Goal: Obtain resource: Download file/media

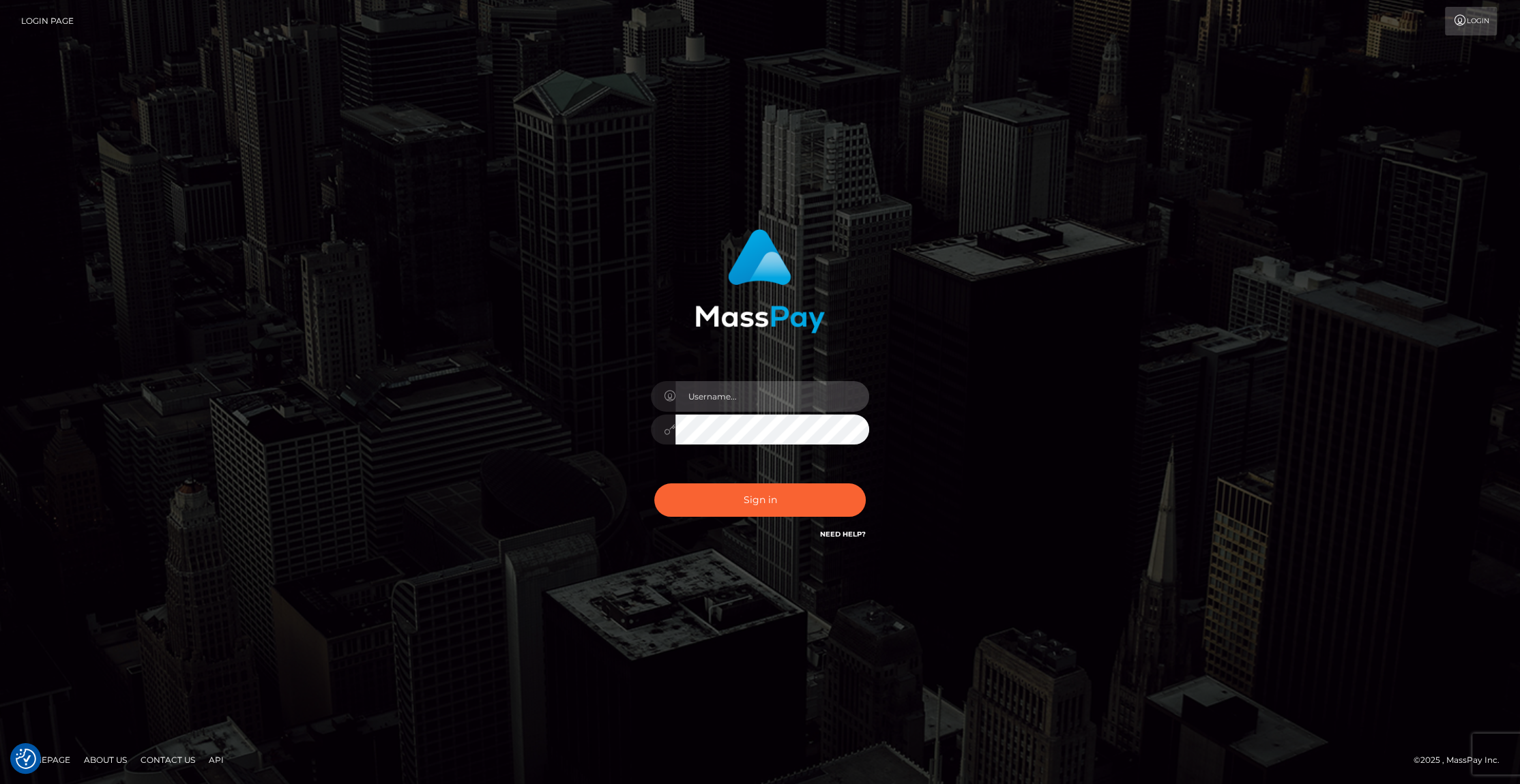
click at [731, 394] on input "text" at bounding box center [772, 396] width 193 height 31
paste input "[PERSON_NAME].tilia"
type input "[PERSON_NAME].tilia"
click at [750, 500] on button "Sign in" at bounding box center [759, 499] width 211 height 33
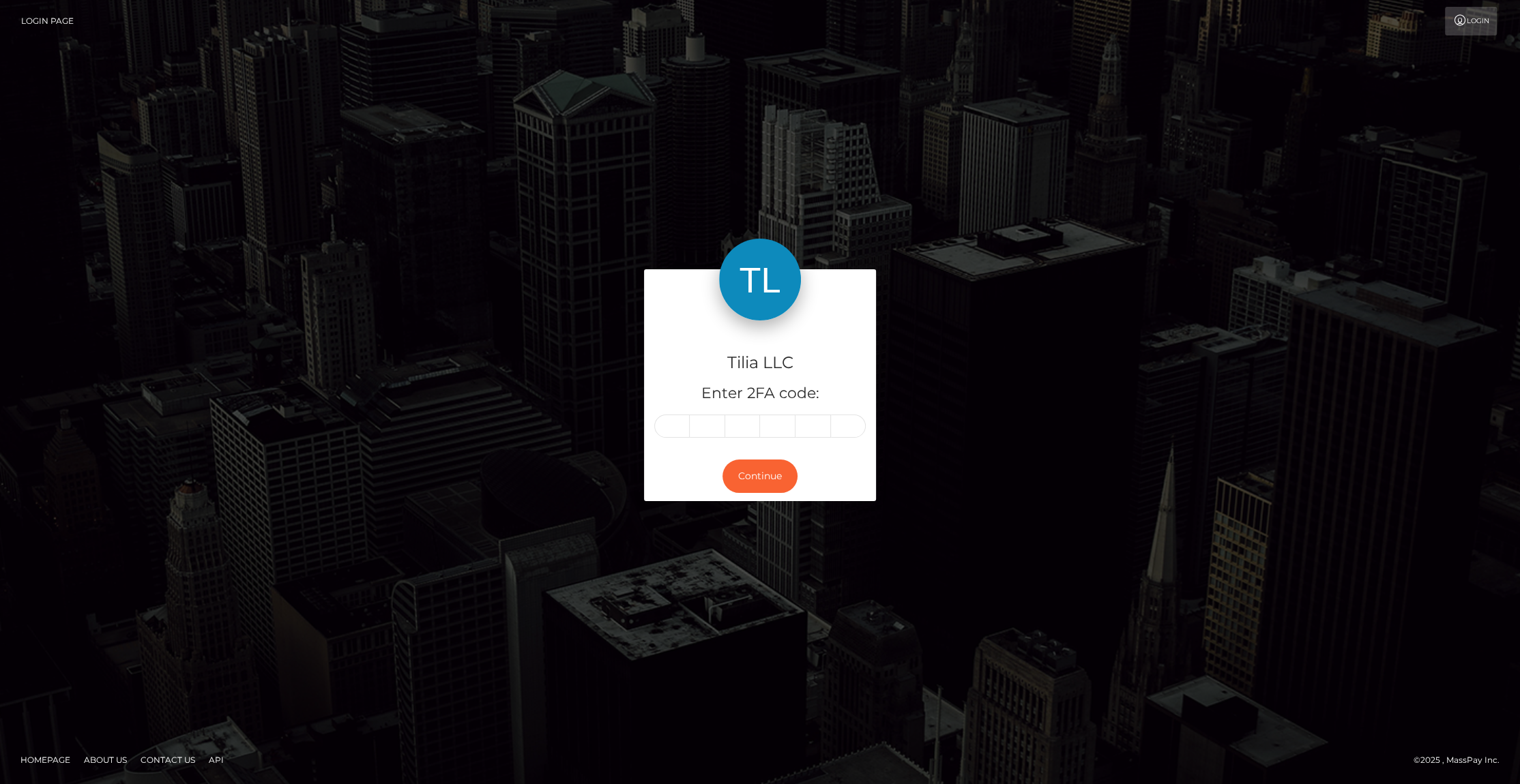
click at [671, 431] on input "text" at bounding box center [672, 427] width 35 height 24
type input "6"
type input "1"
type input "8"
type input "3"
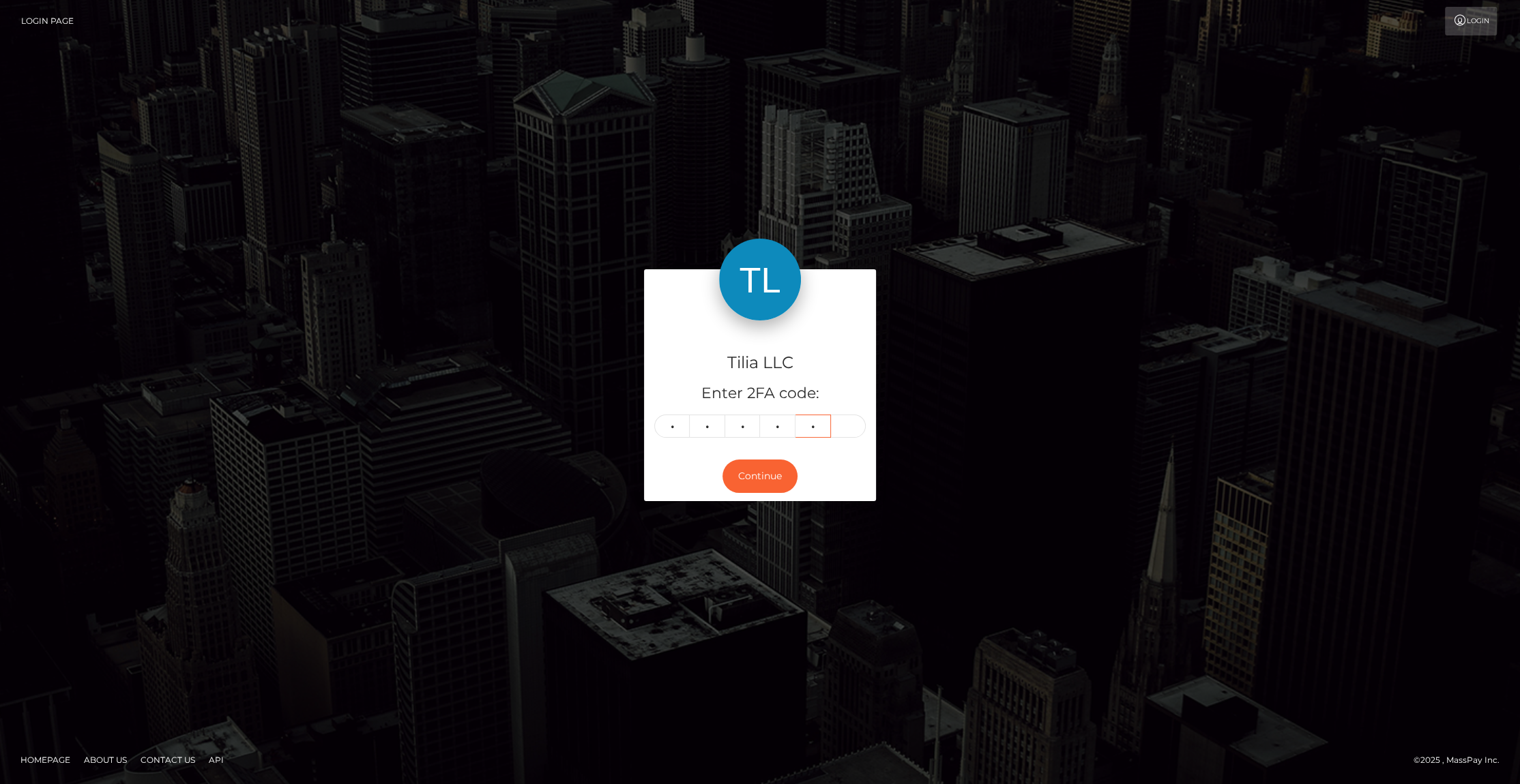
type input "6"
type input "1"
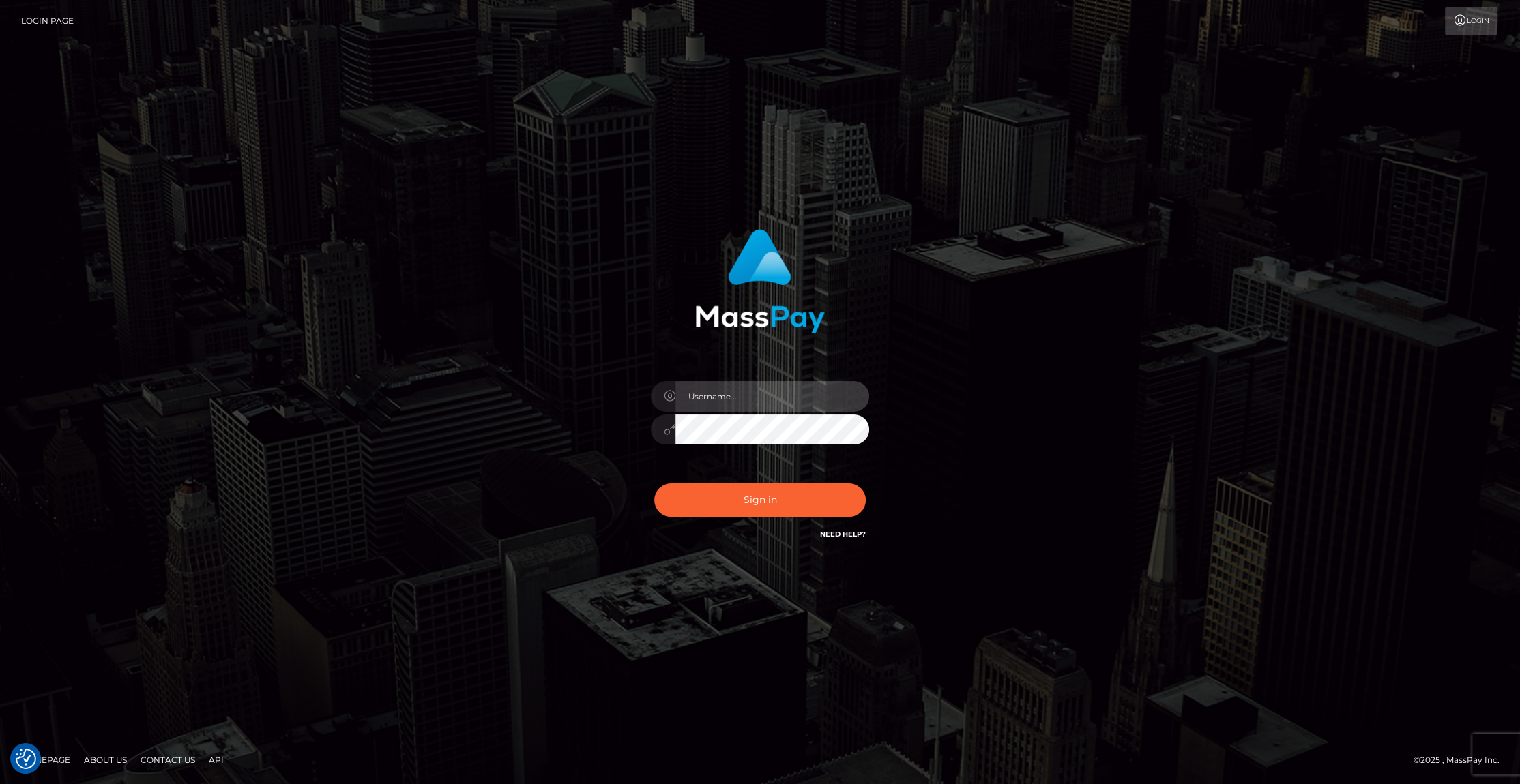
click at [714, 403] on input "text" at bounding box center [772, 396] width 193 height 31
paste input "[PERSON_NAME].tilia"
type input "anna.tilia"
click at [768, 498] on button "Sign in" at bounding box center [759, 499] width 211 height 33
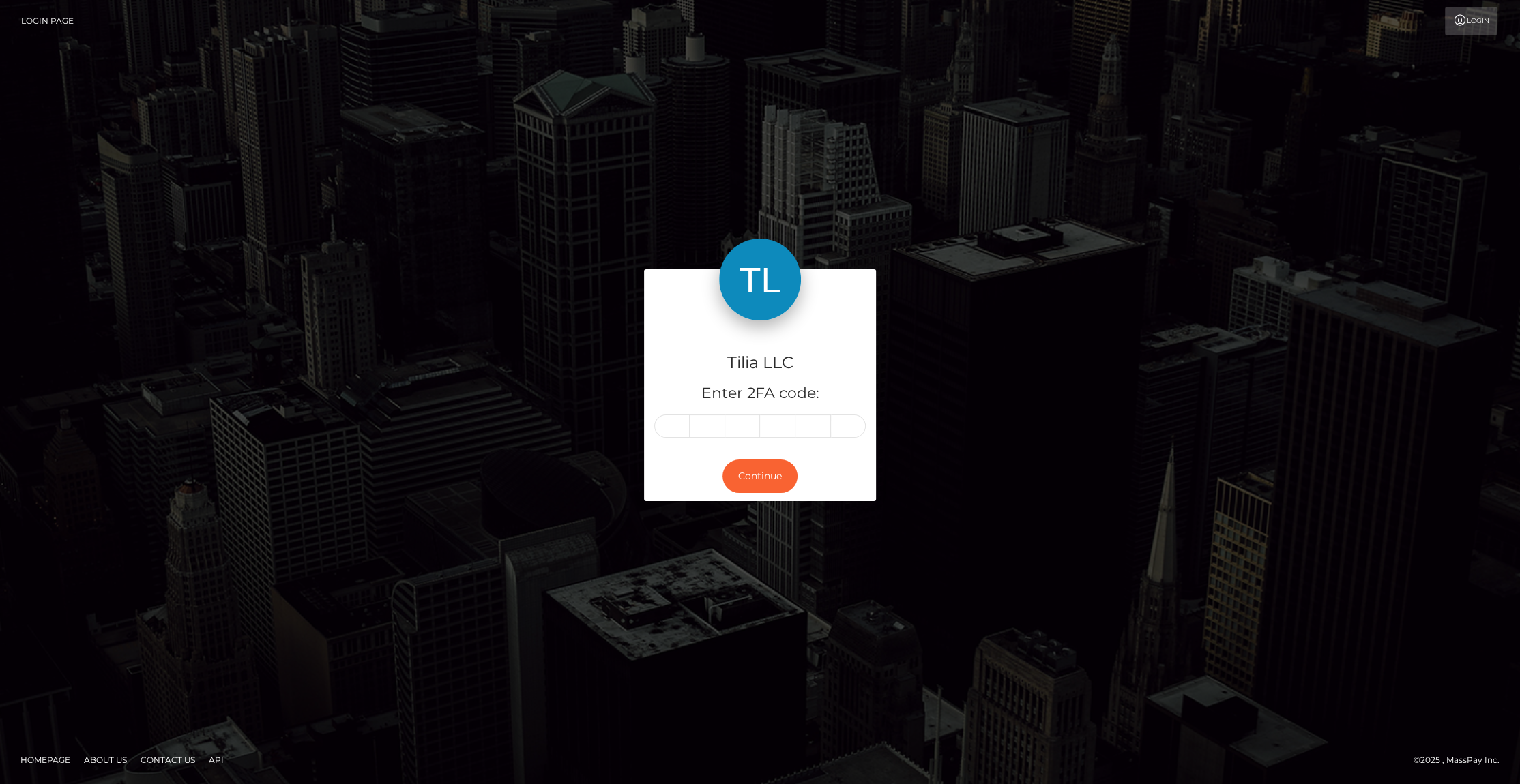
click at [675, 424] on input "text" at bounding box center [672, 427] width 35 height 24
type input "5"
type input "3"
type input "6"
type input "8"
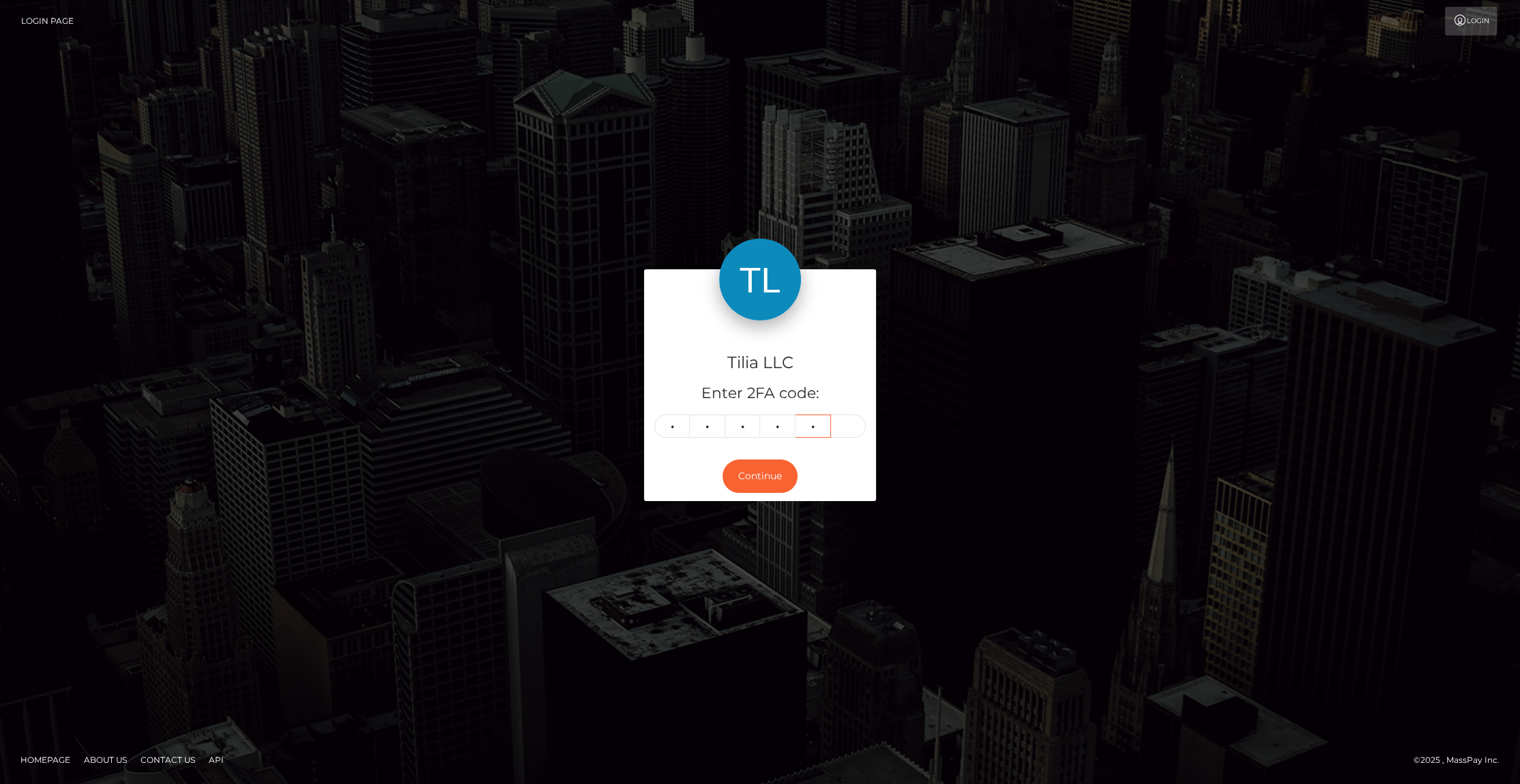
type input "9"
type input "4"
click at [755, 472] on button "Continue" at bounding box center [760, 476] width 75 height 33
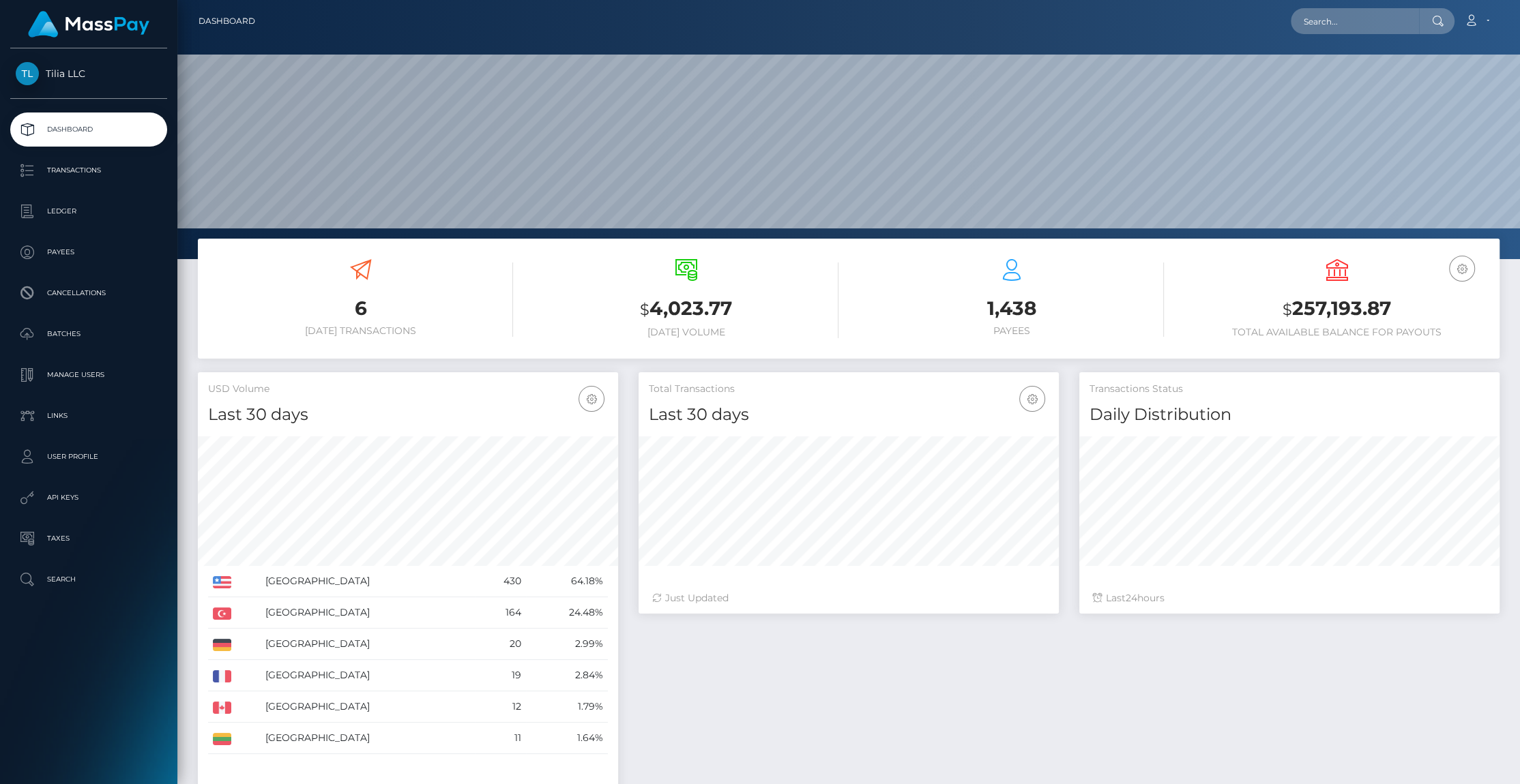
scroll to position [242, 420]
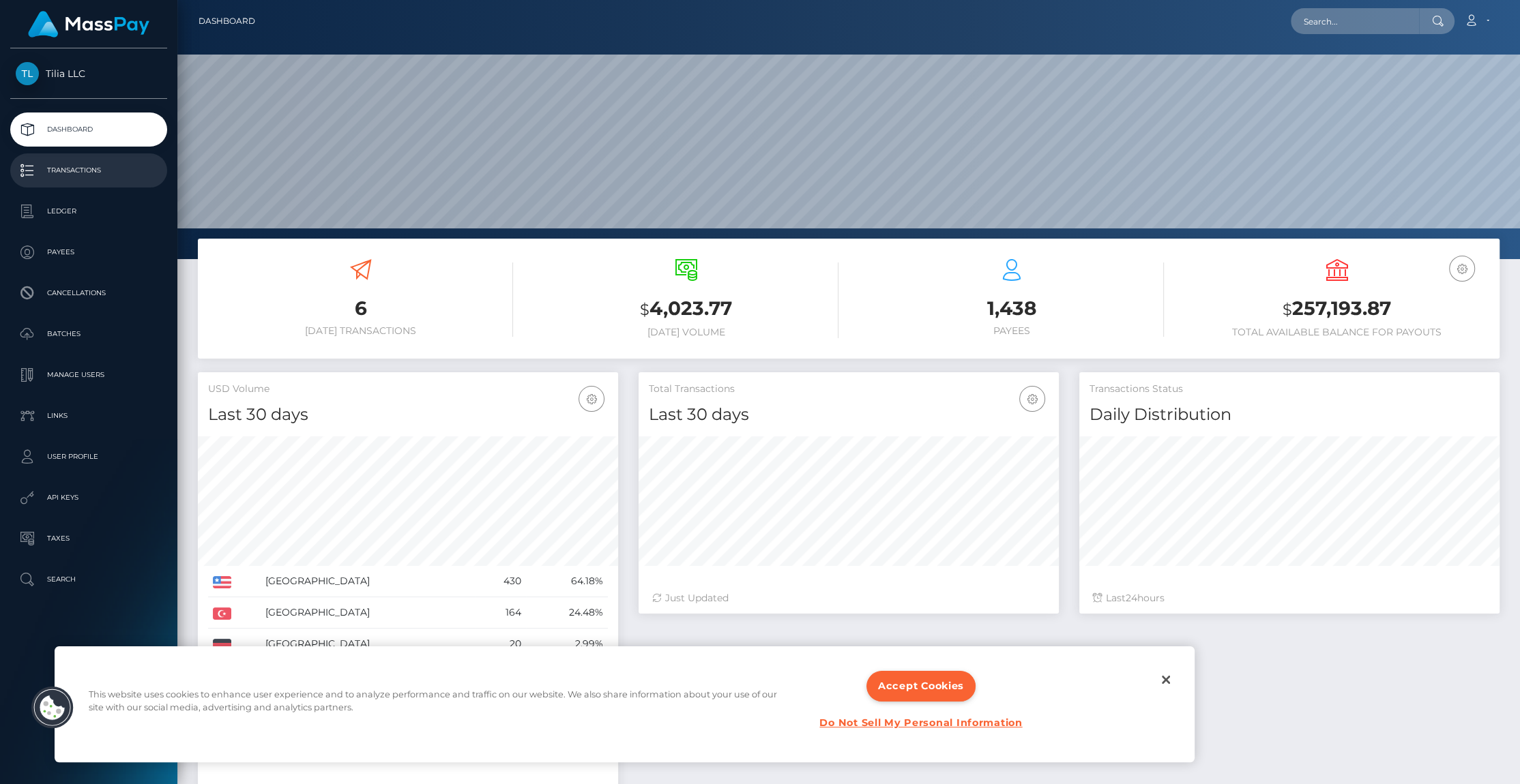
click at [71, 174] on p "Transactions" at bounding box center [88, 171] width 146 height 21
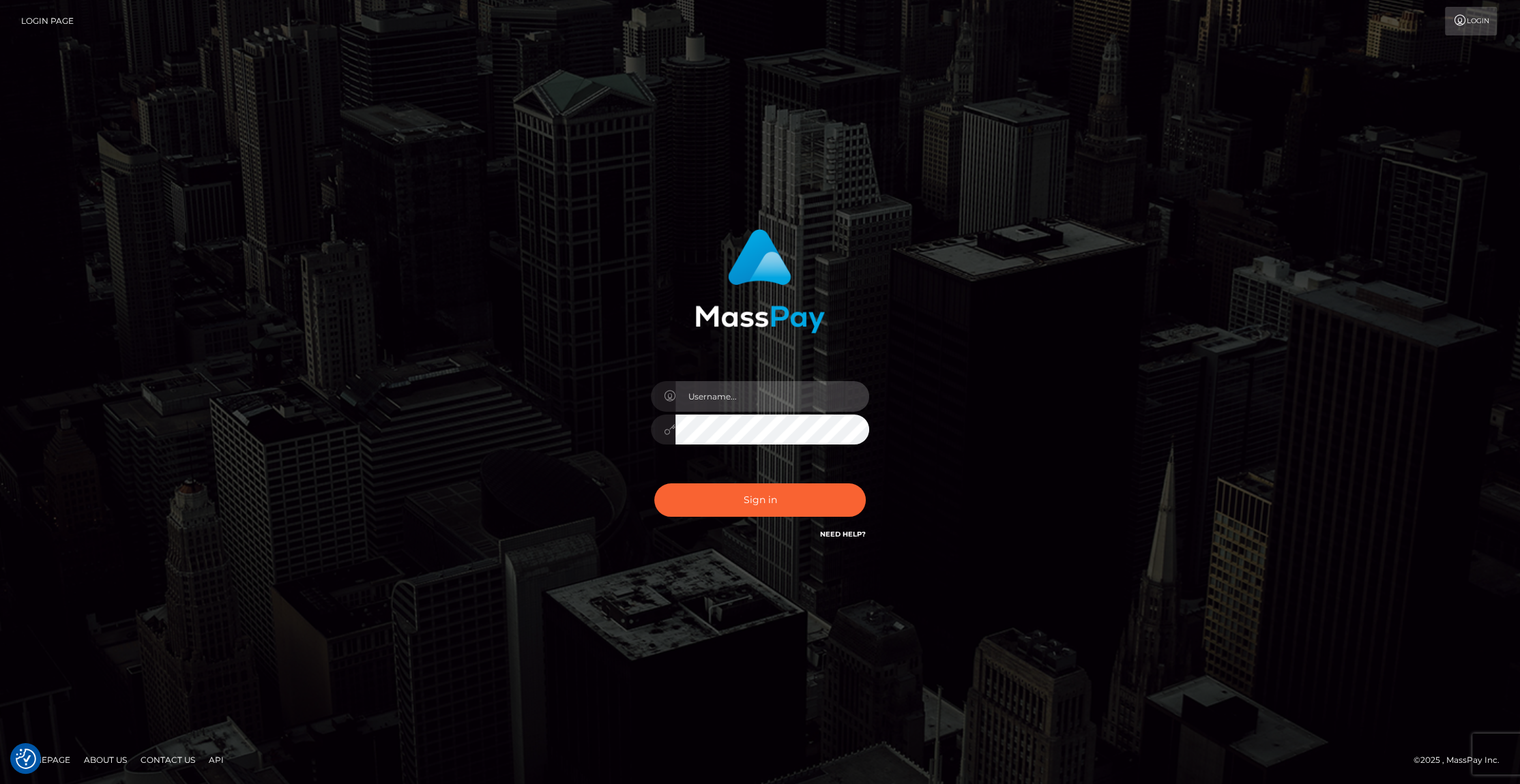
click at [721, 401] on input "text" at bounding box center [772, 396] width 193 height 31
paste input "anna.tilia"
type input "anna.tilia"
click at [762, 500] on button "Sign in" at bounding box center [759, 499] width 211 height 33
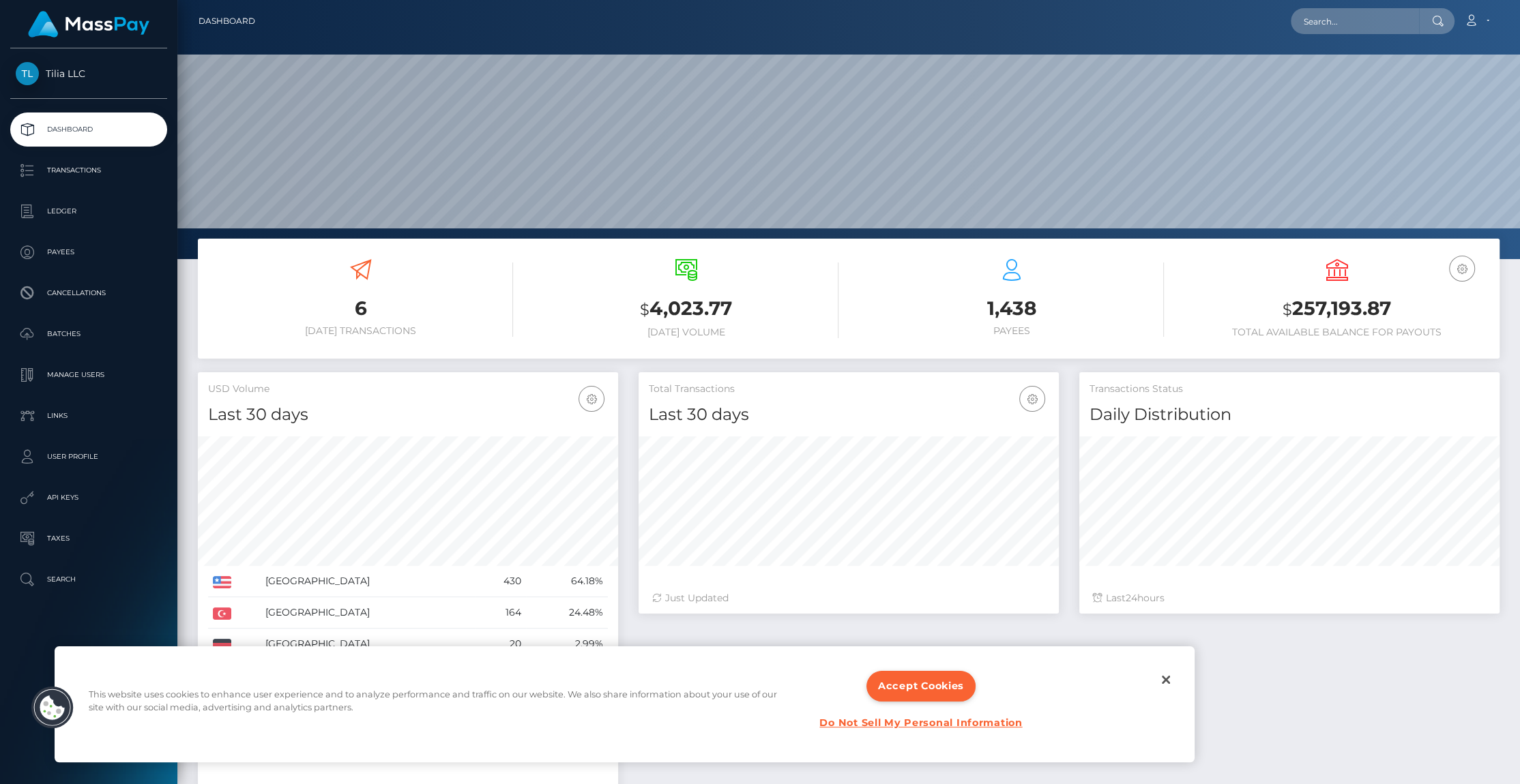
scroll to position [242, 420]
click at [68, 209] on p "Ledger" at bounding box center [88, 211] width 146 height 21
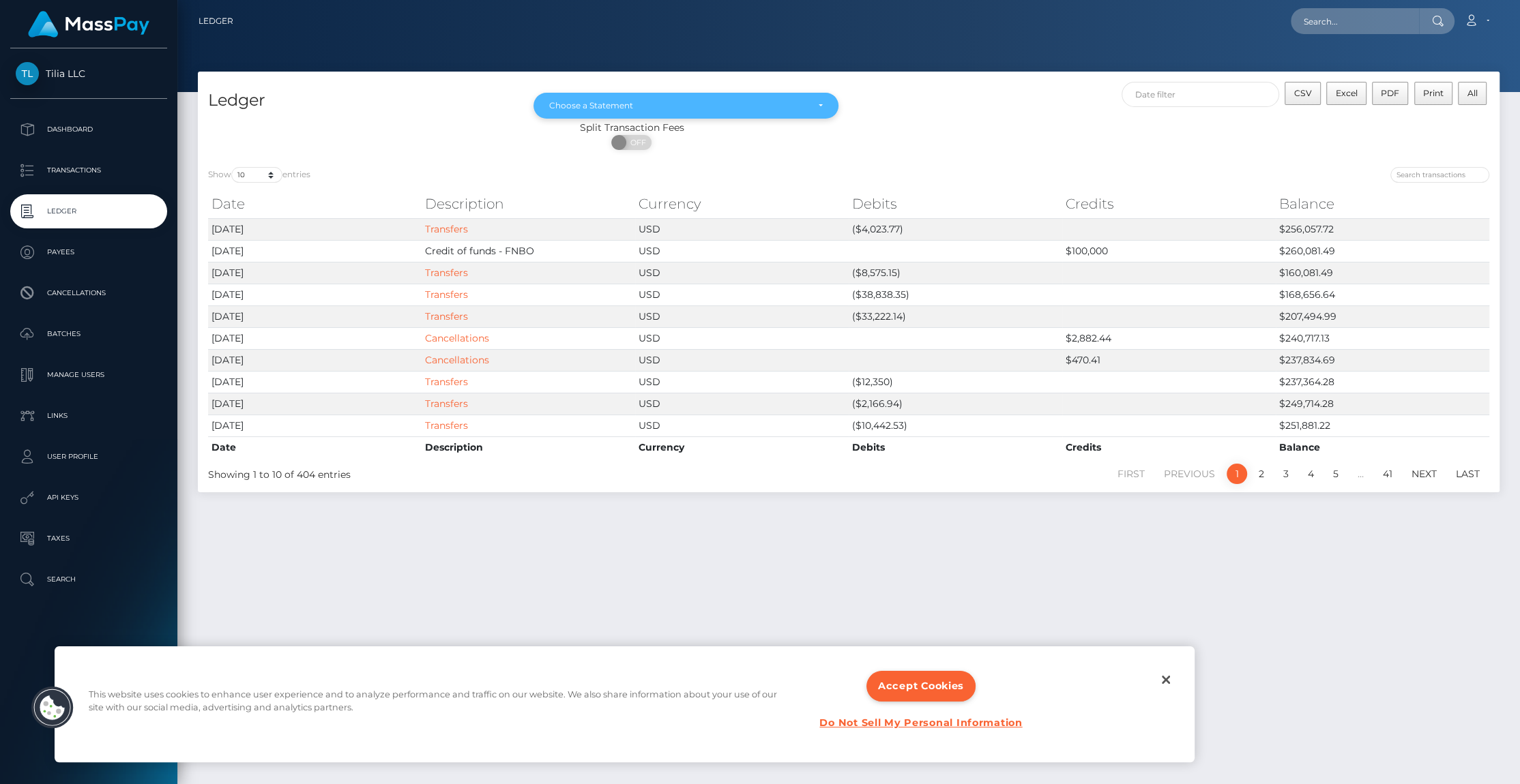
click at [583, 100] on div "Choose a Statement" at bounding box center [678, 105] width 258 height 11
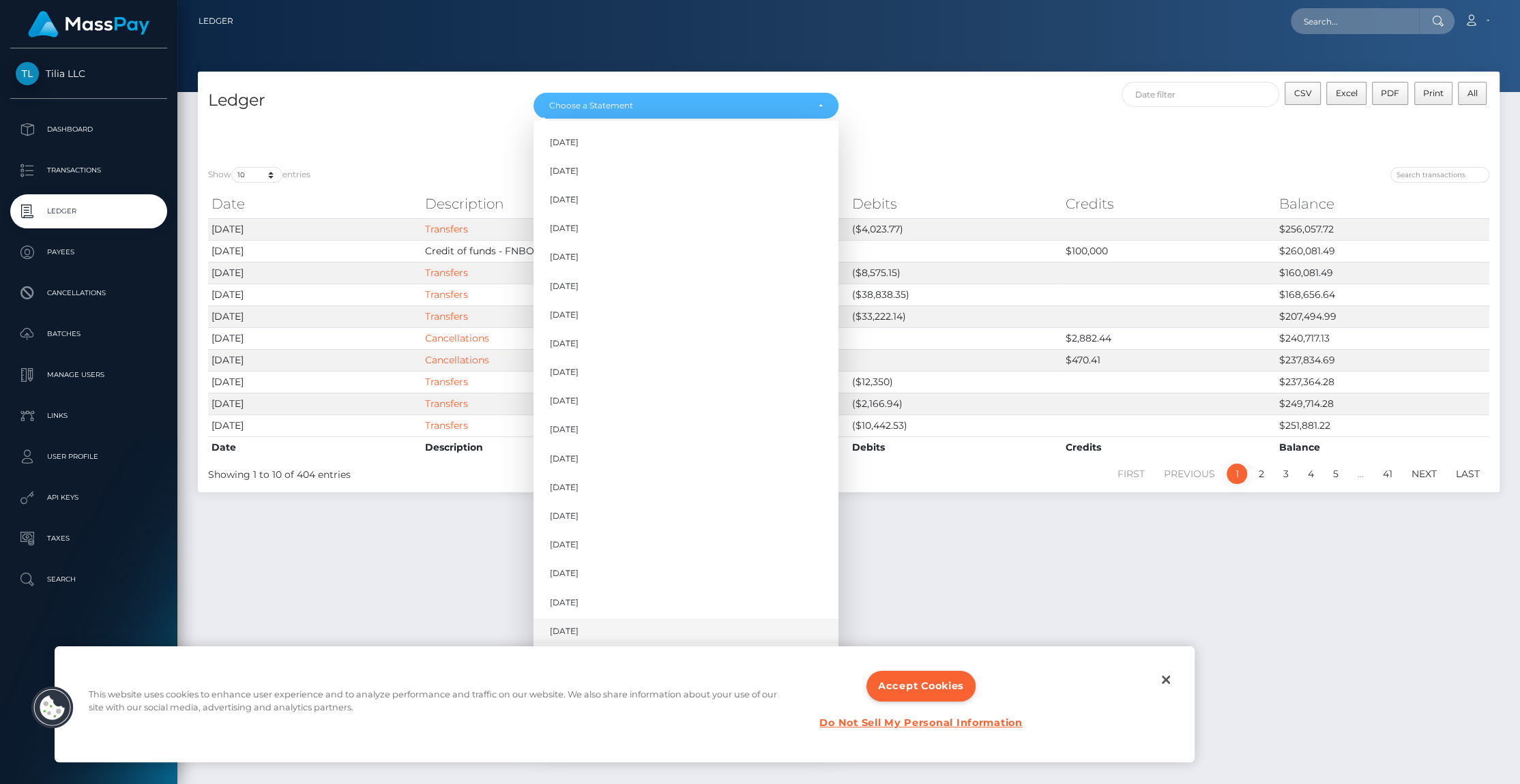
scroll to position [35, 0]
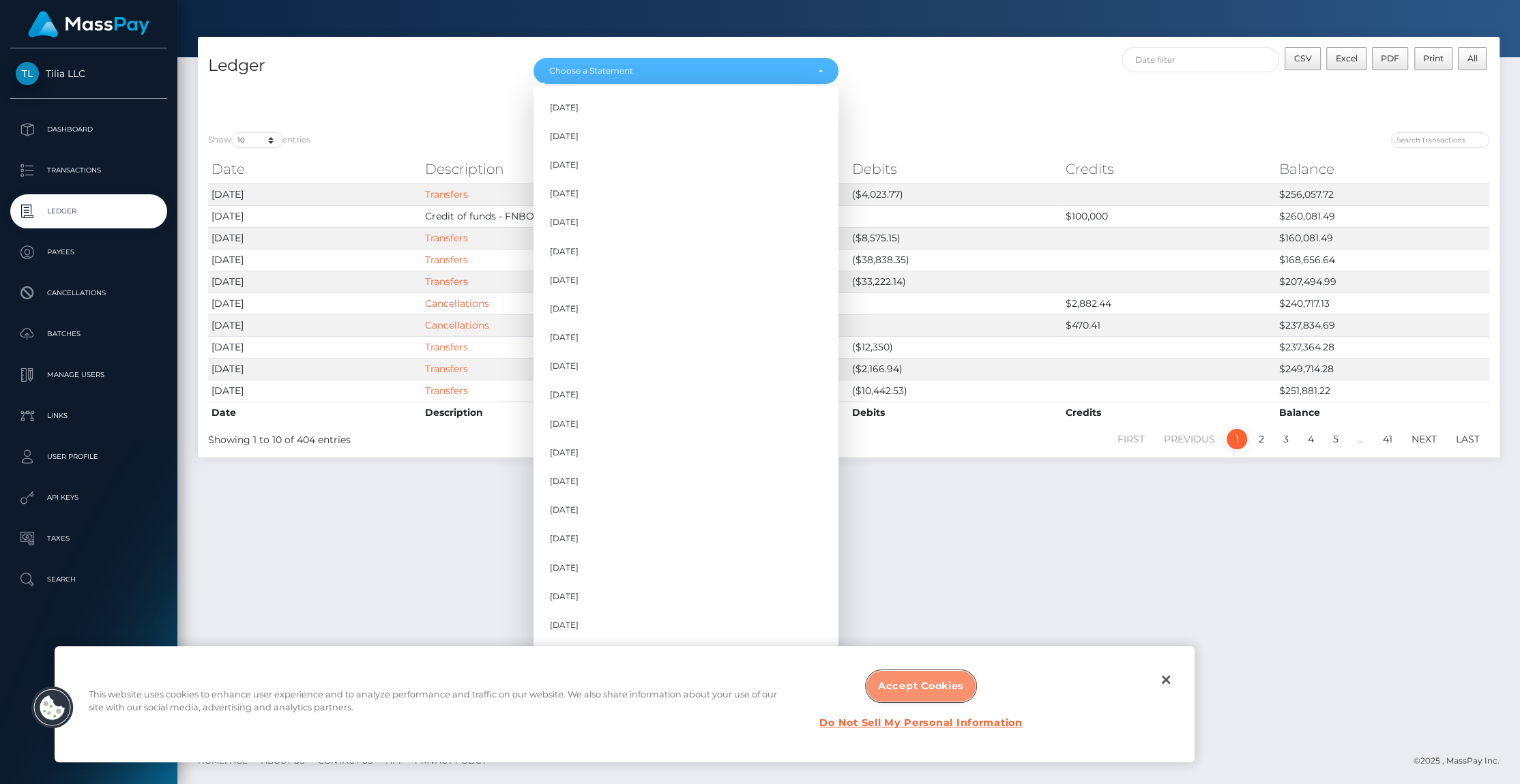
click at [939, 688] on button "Accept Cookies" at bounding box center [920, 686] width 109 height 31
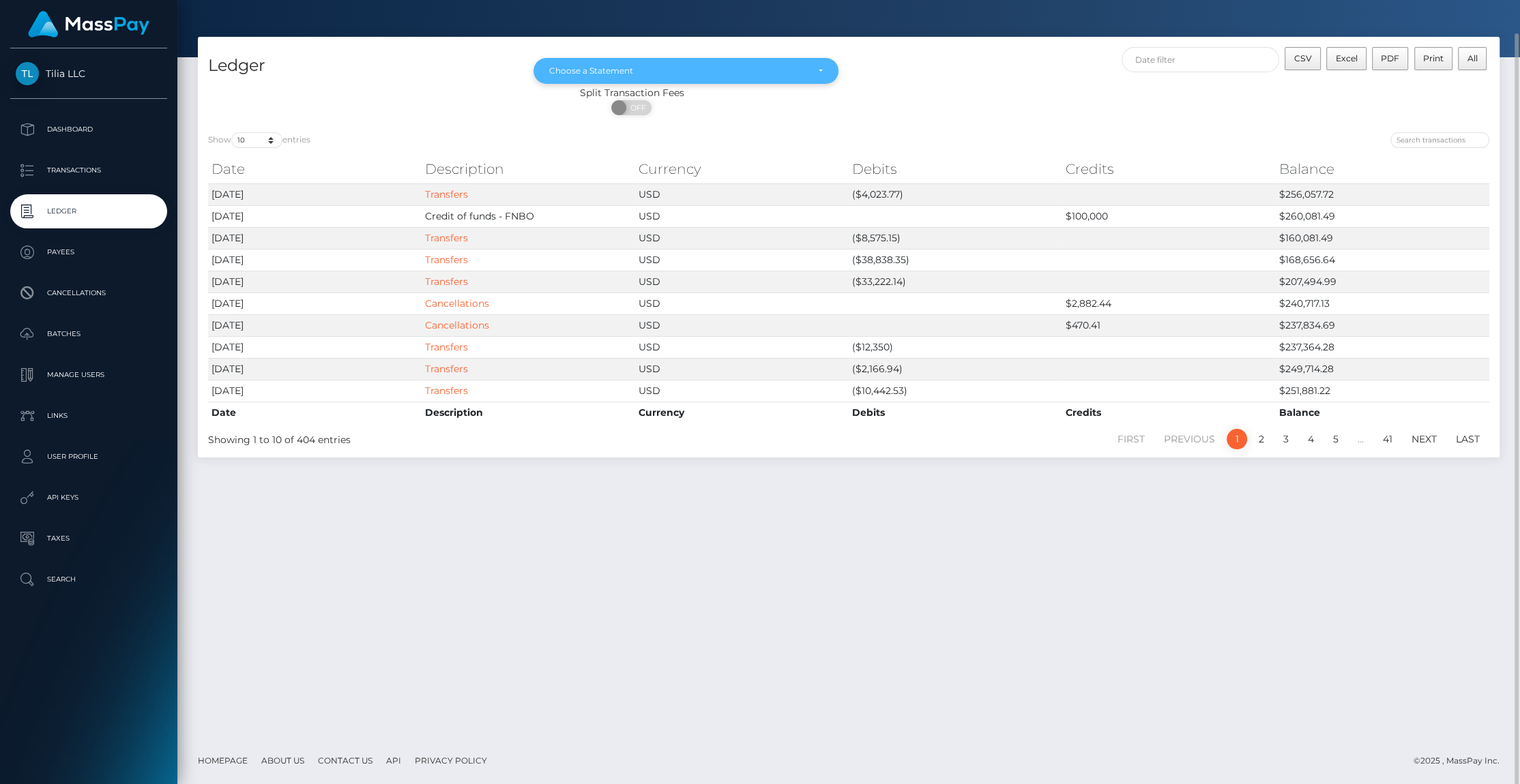
click at [612, 71] on div "Choose a Statement" at bounding box center [678, 71] width 258 height 11
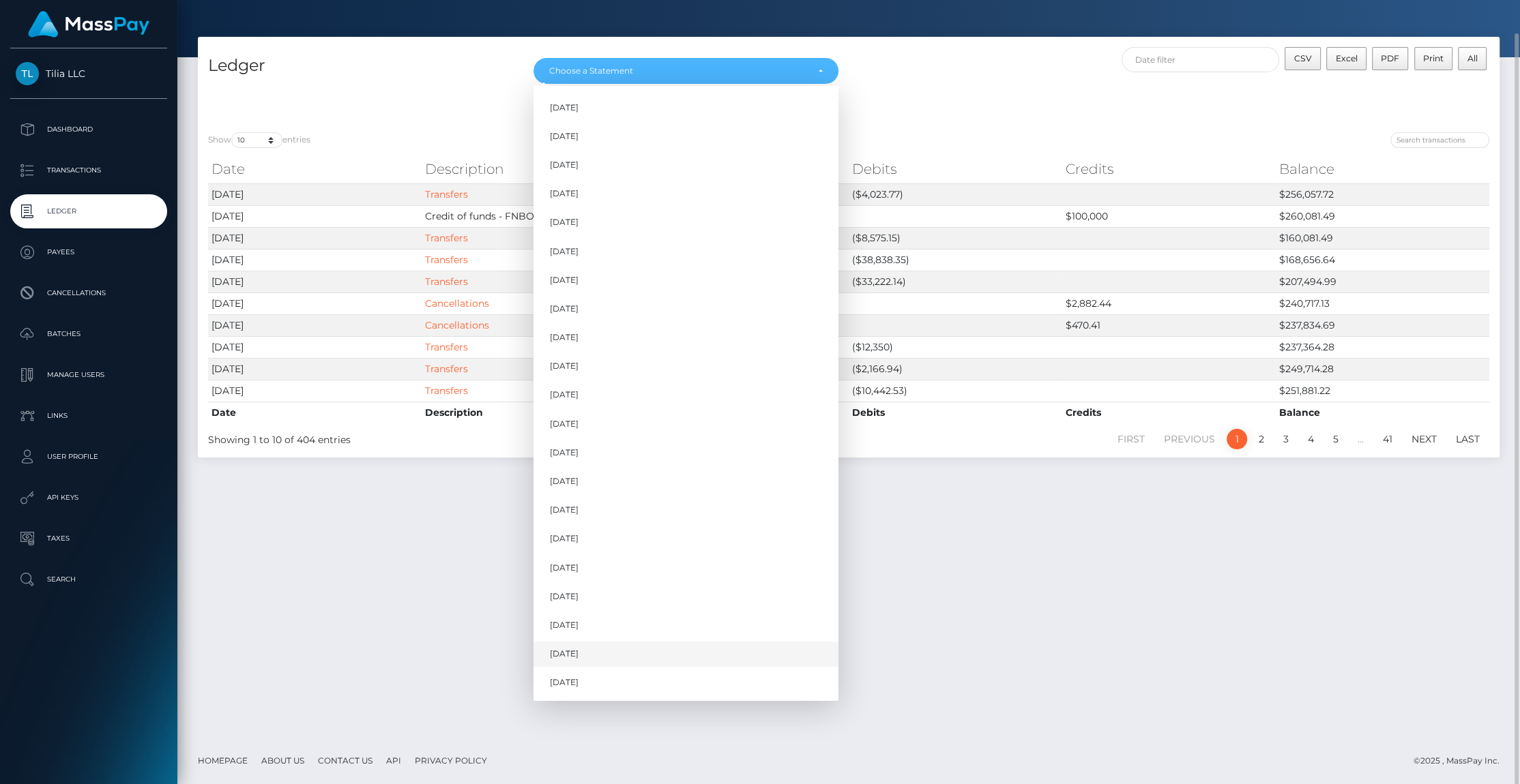
click at [567, 658] on span "[DATE]" at bounding box center [564, 654] width 29 height 13
select select "[DATE]"
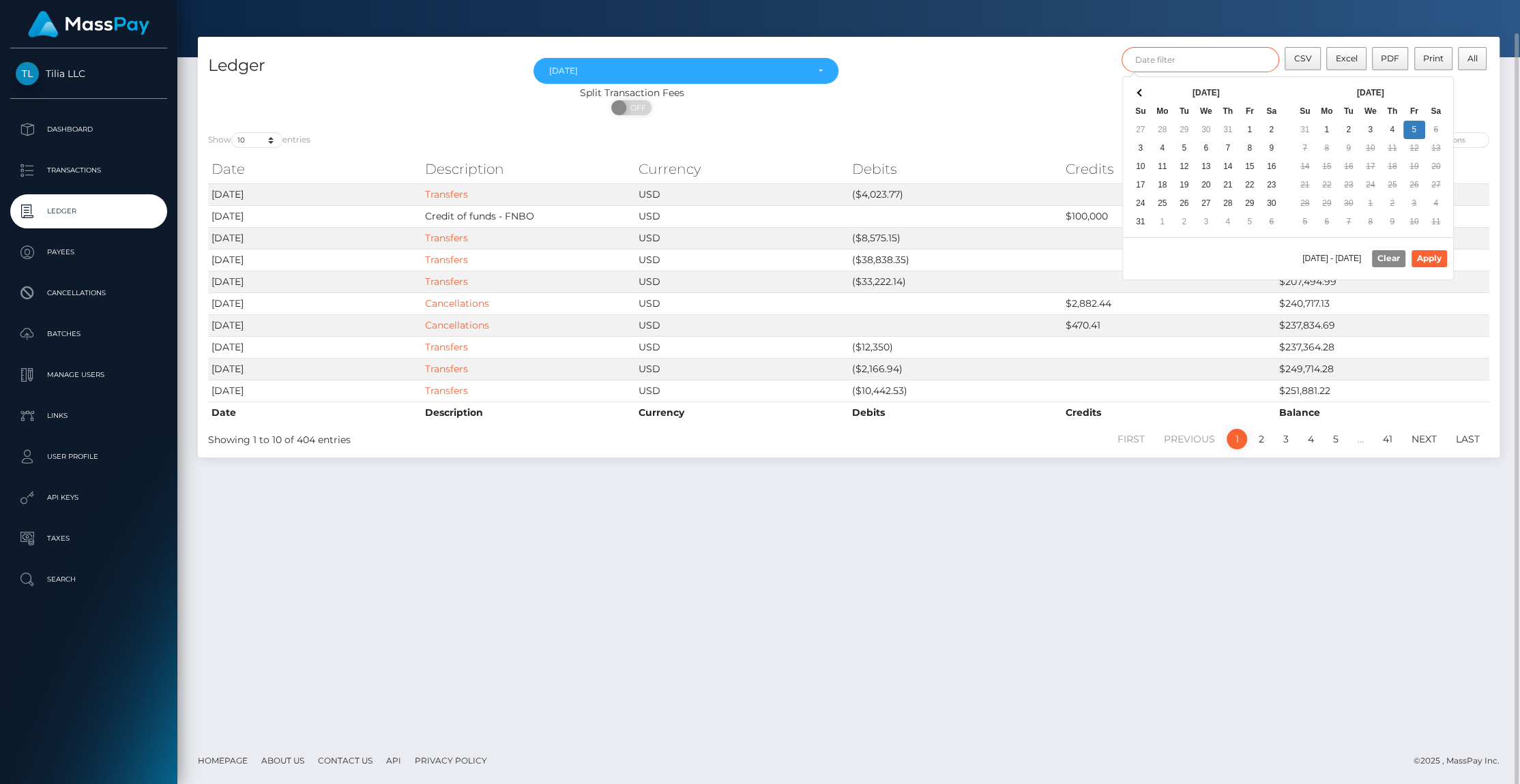
click at [1199, 63] on input "text" at bounding box center [1200, 60] width 157 height 25
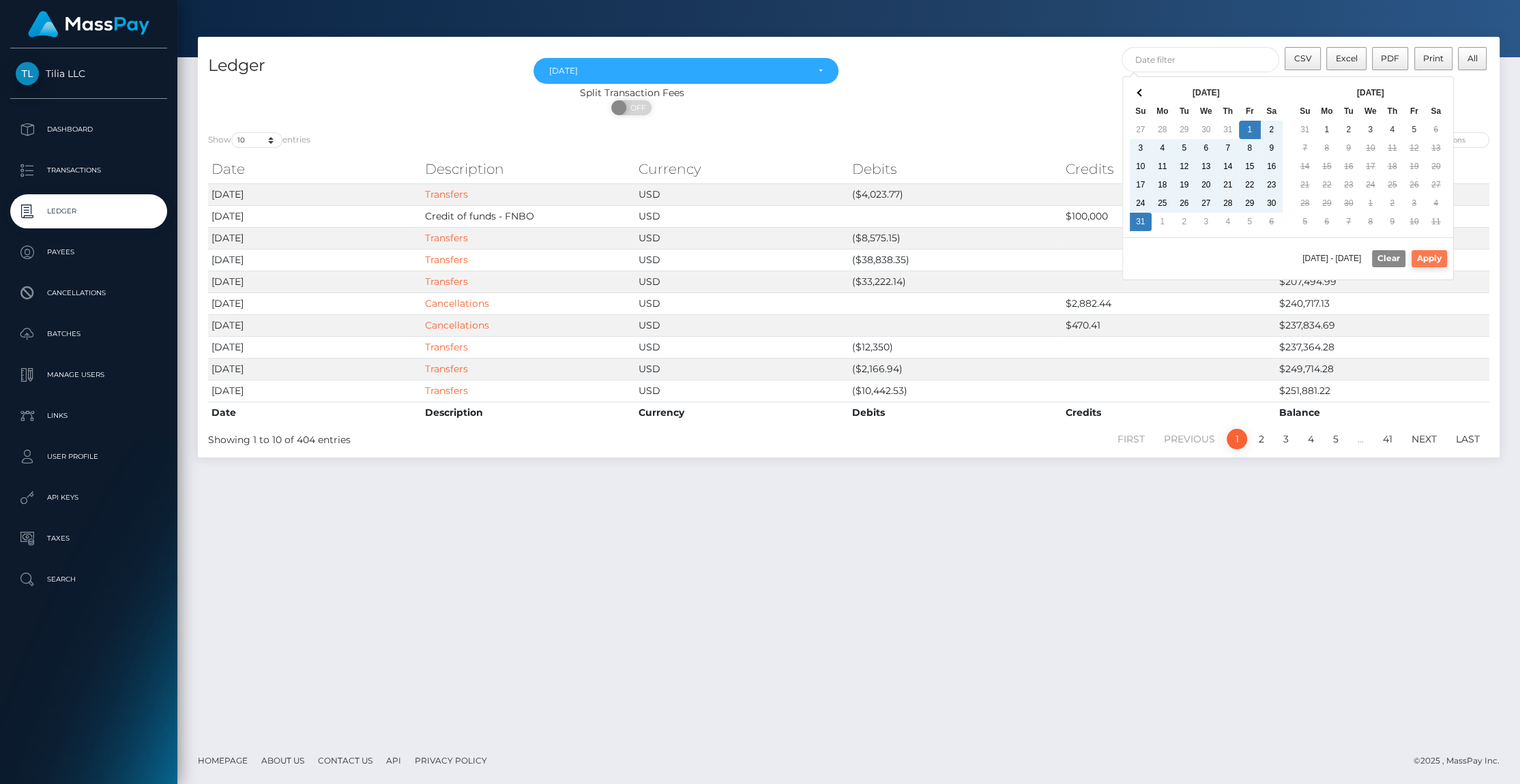
click at [1436, 255] on button "Apply" at bounding box center [1429, 258] width 35 height 16
type input "[DATE] - [DATE]"
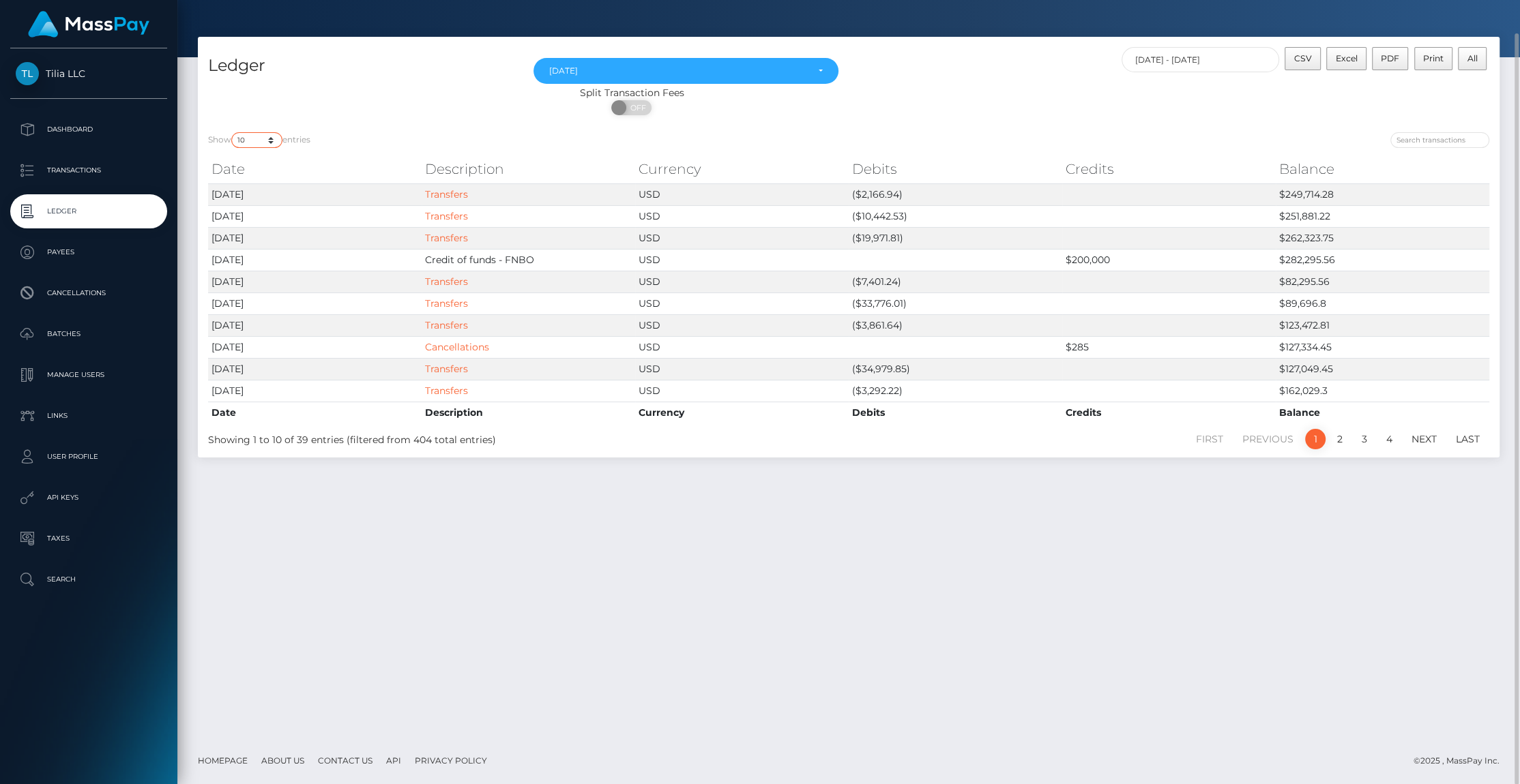
click at [231, 132] on select "10 25 50 100 250" at bounding box center [257, 140] width 52 height 15
select select "250"
click option "250" at bounding box center [0, 0] width 0 height 0
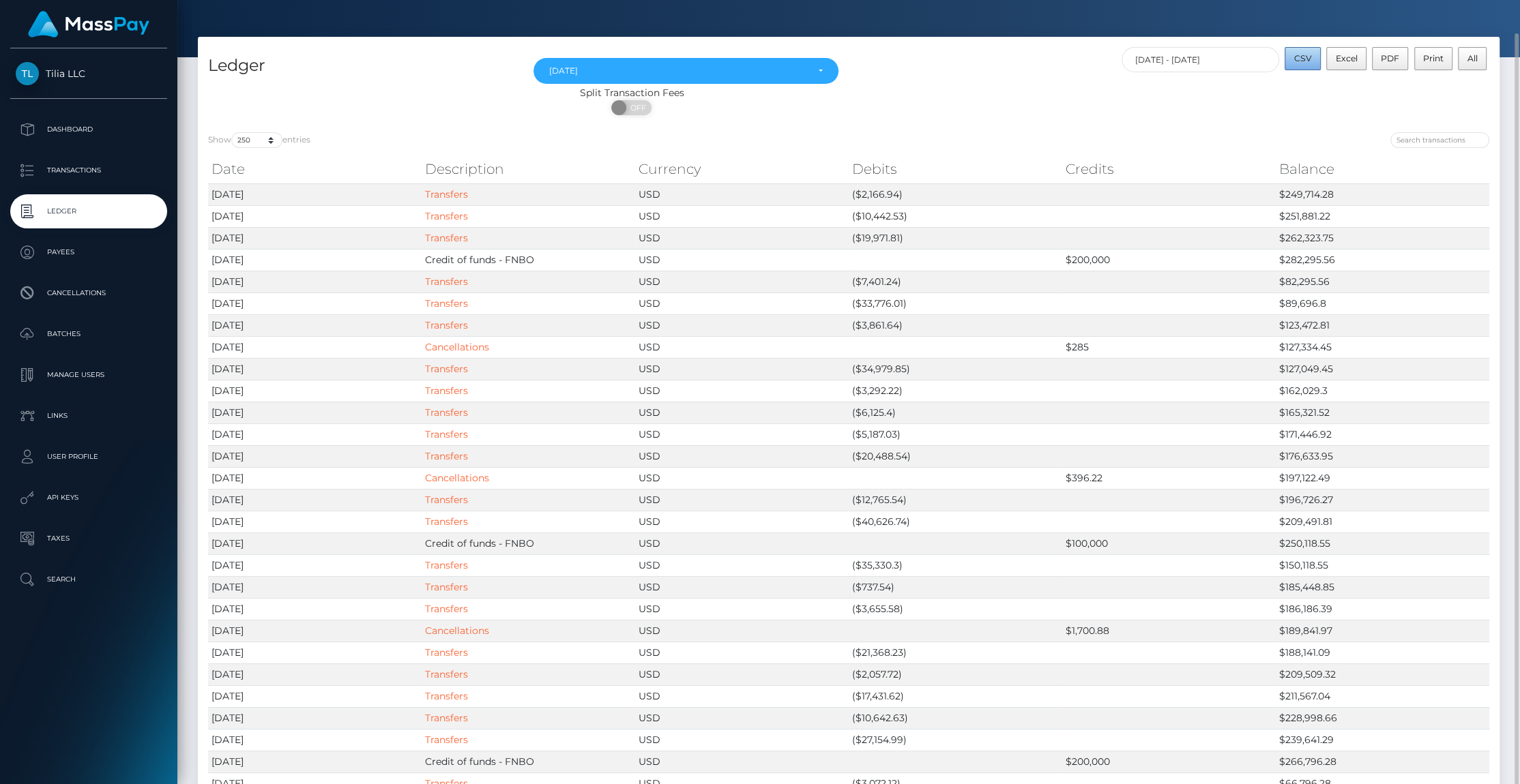
click at [1304, 52] on button "CSV" at bounding box center [1302, 59] width 36 height 24
click at [987, 59] on div "CSV Excel PDF Print All 08/01/2025 - 08/31/2025" at bounding box center [1173, 66] width 650 height 39
click at [1390, 61] on span "PDF" at bounding box center [1389, 58] width 18 height 10
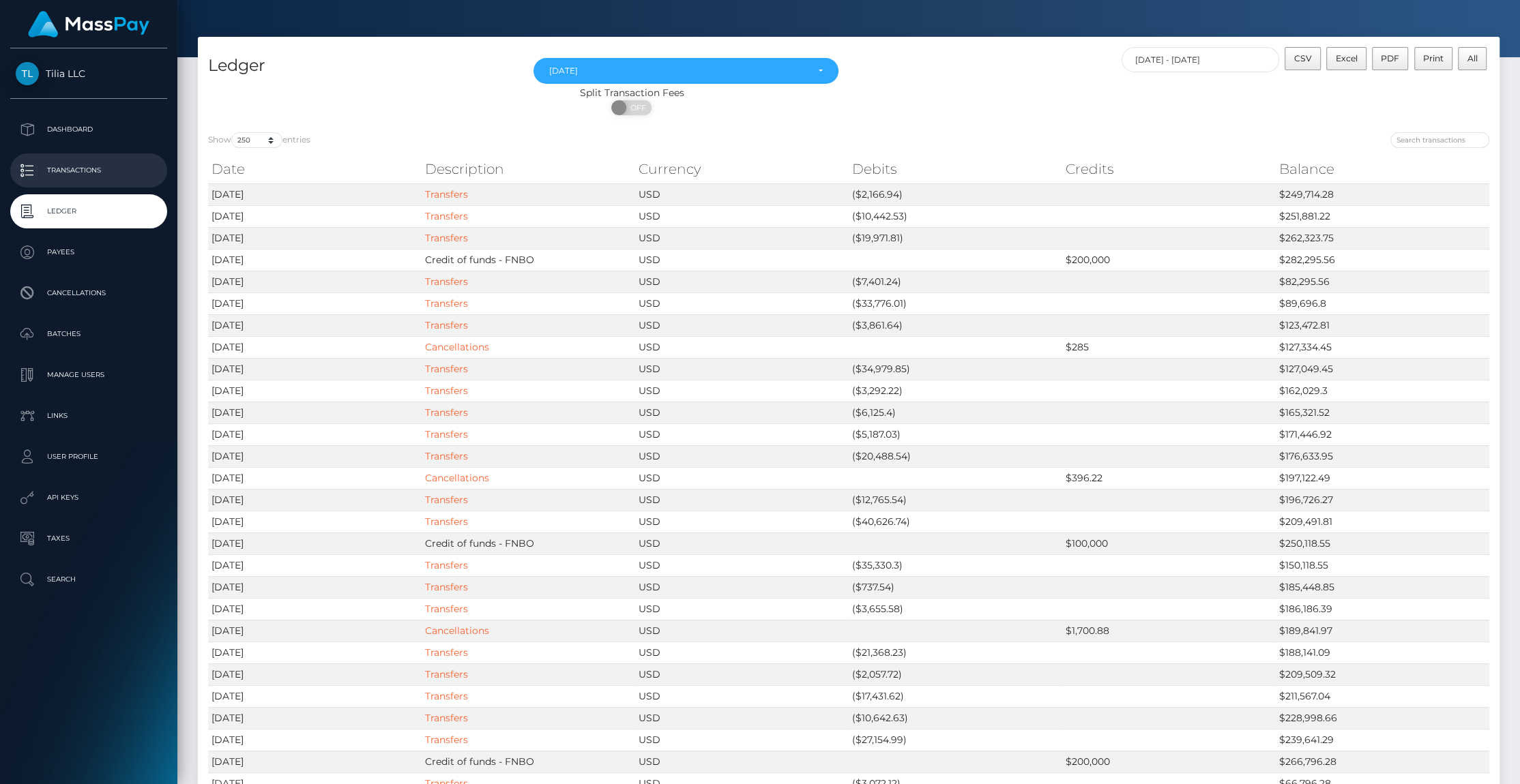
click at [77, 172] on p "Transactions" at bounding box center [88, 171] width 146 height 21
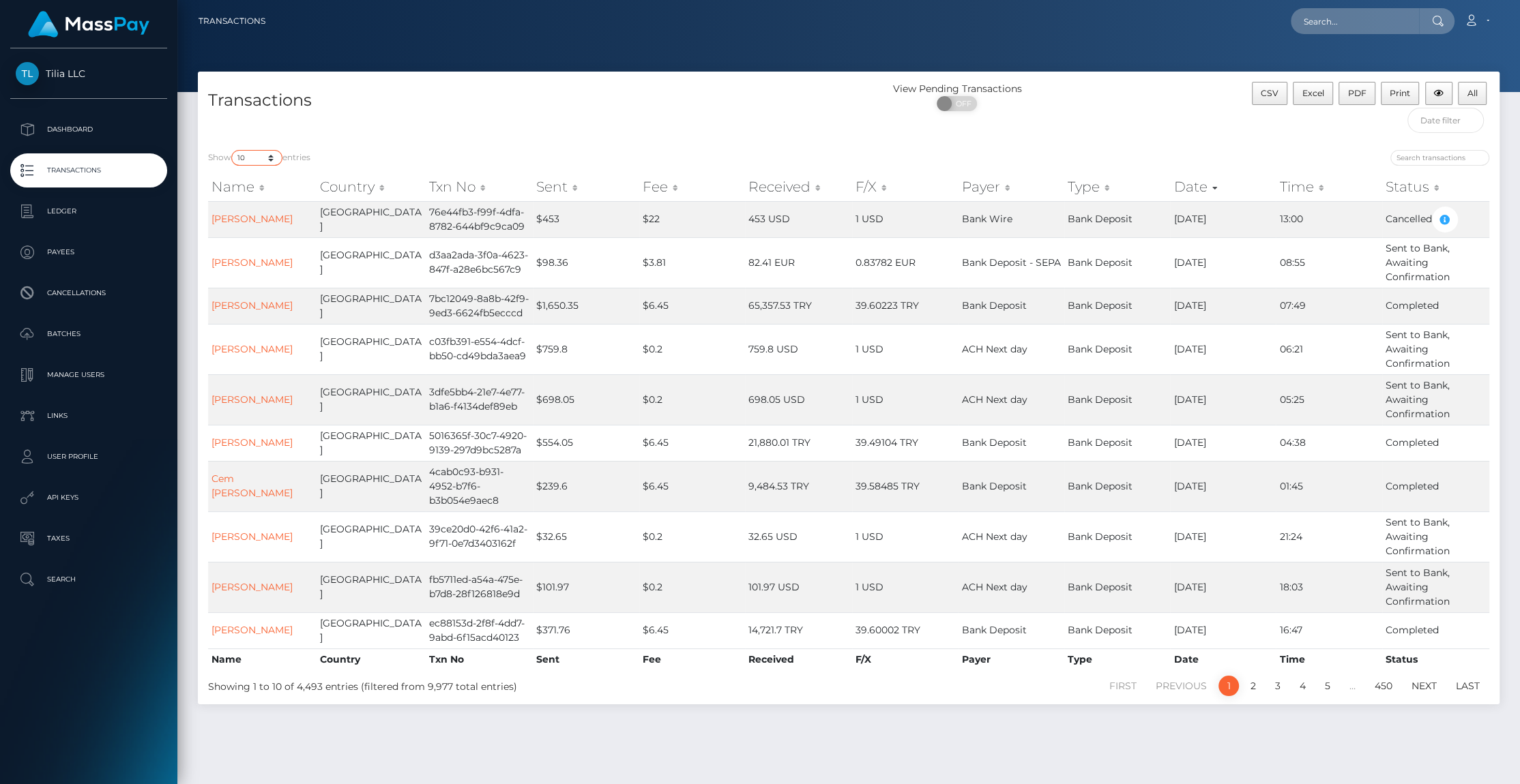
click at [231, 150] on select "10 25 50 100 250 500 1,000 3,500" at bounding box center [257, 157] width 52 height 15
select select "3500"
click option "3,500" at bounding box center [0, 0] width 0 height 0
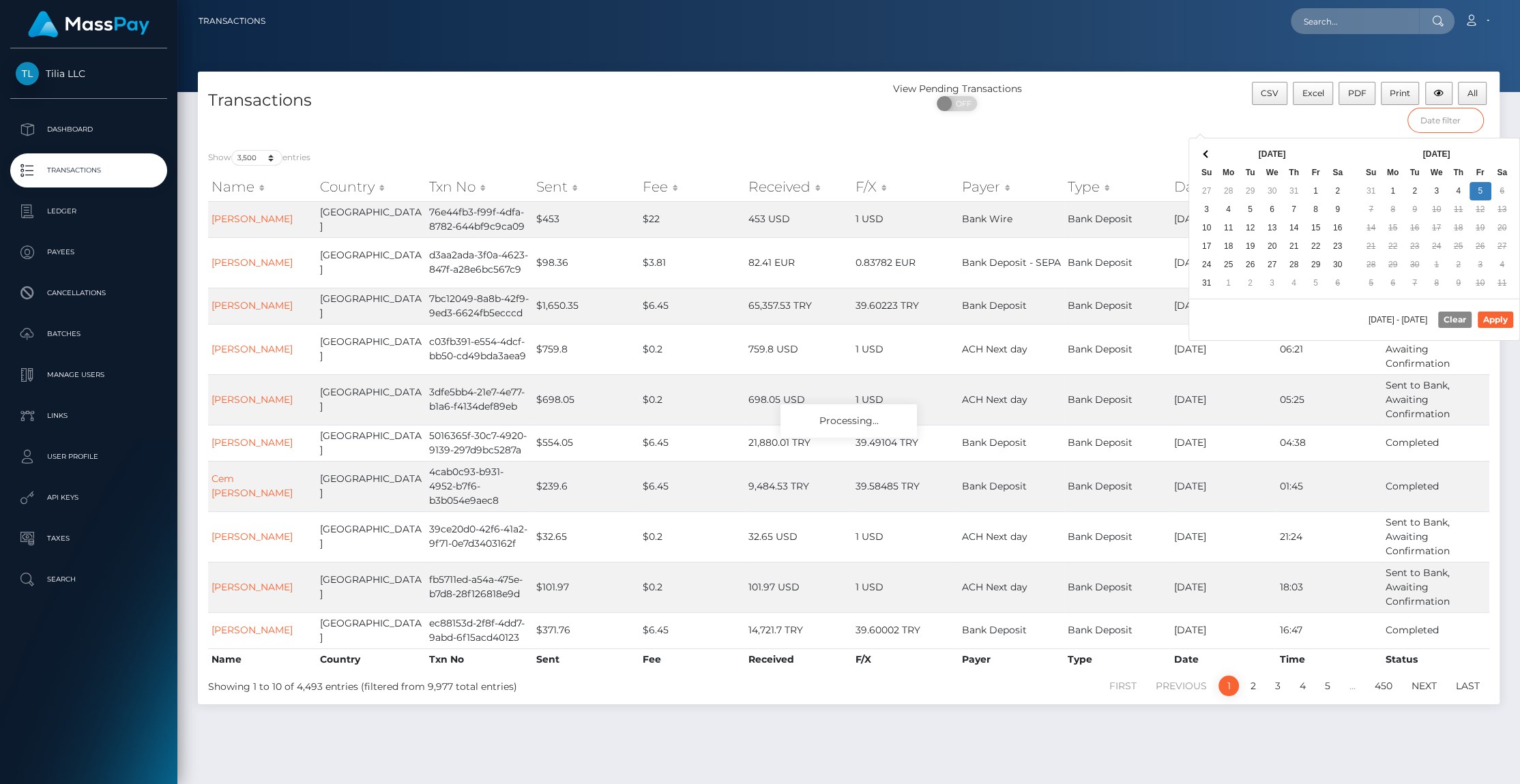
click at [1442, 118] on input "text" at bounding box center [1446, 120] width 77 height 25
click at [1493, 322] on button "Apply" at bounding box center [1495, 320] width 35 height 16
type input "[DATE] - [DATE]"
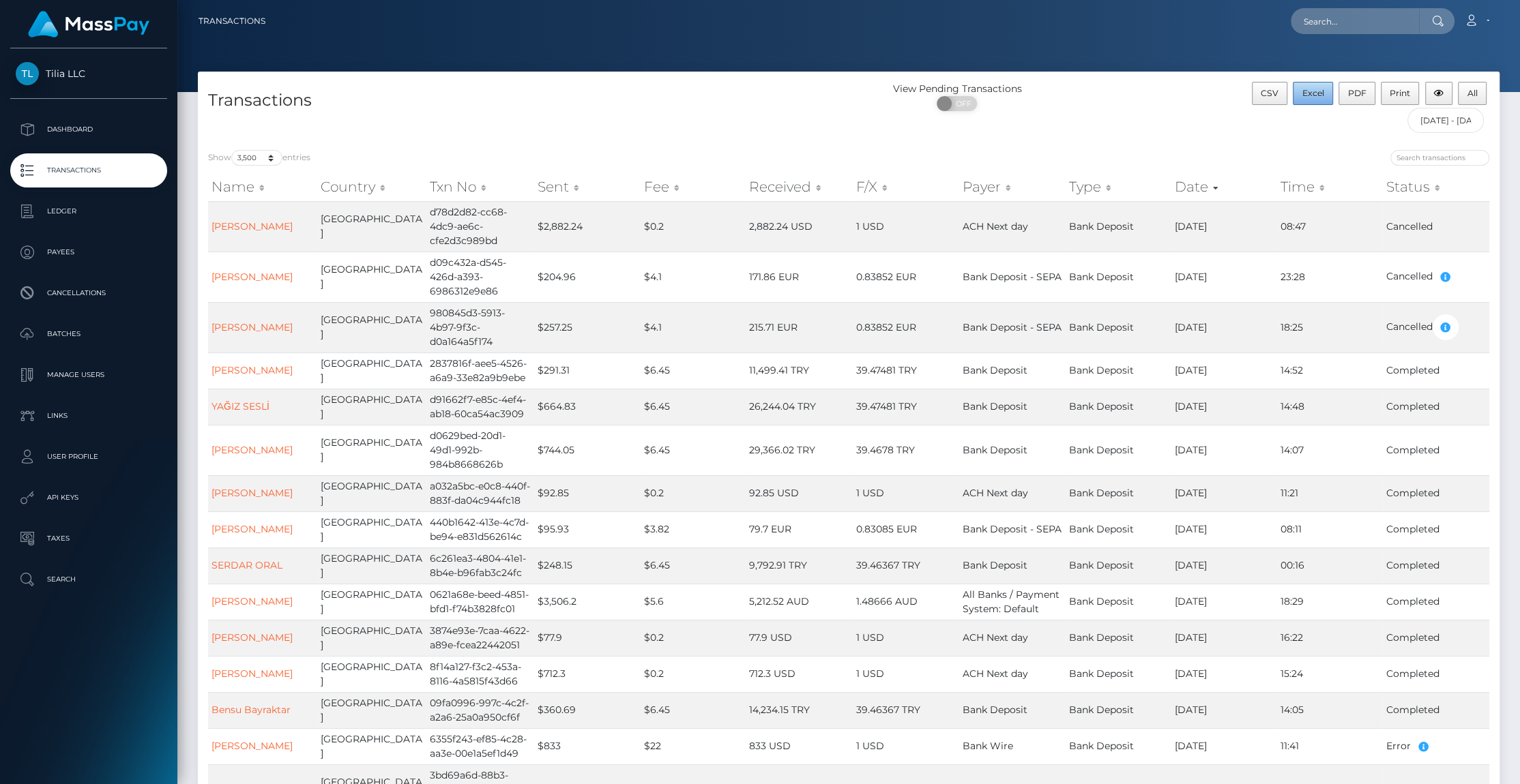
click at [1314, 89] on span "Excel" at bounding box center [1313, 93] width 22 height 10
click at [68, 210] on p "Ledger" at bounding box center [88, 211] width 146 height 21
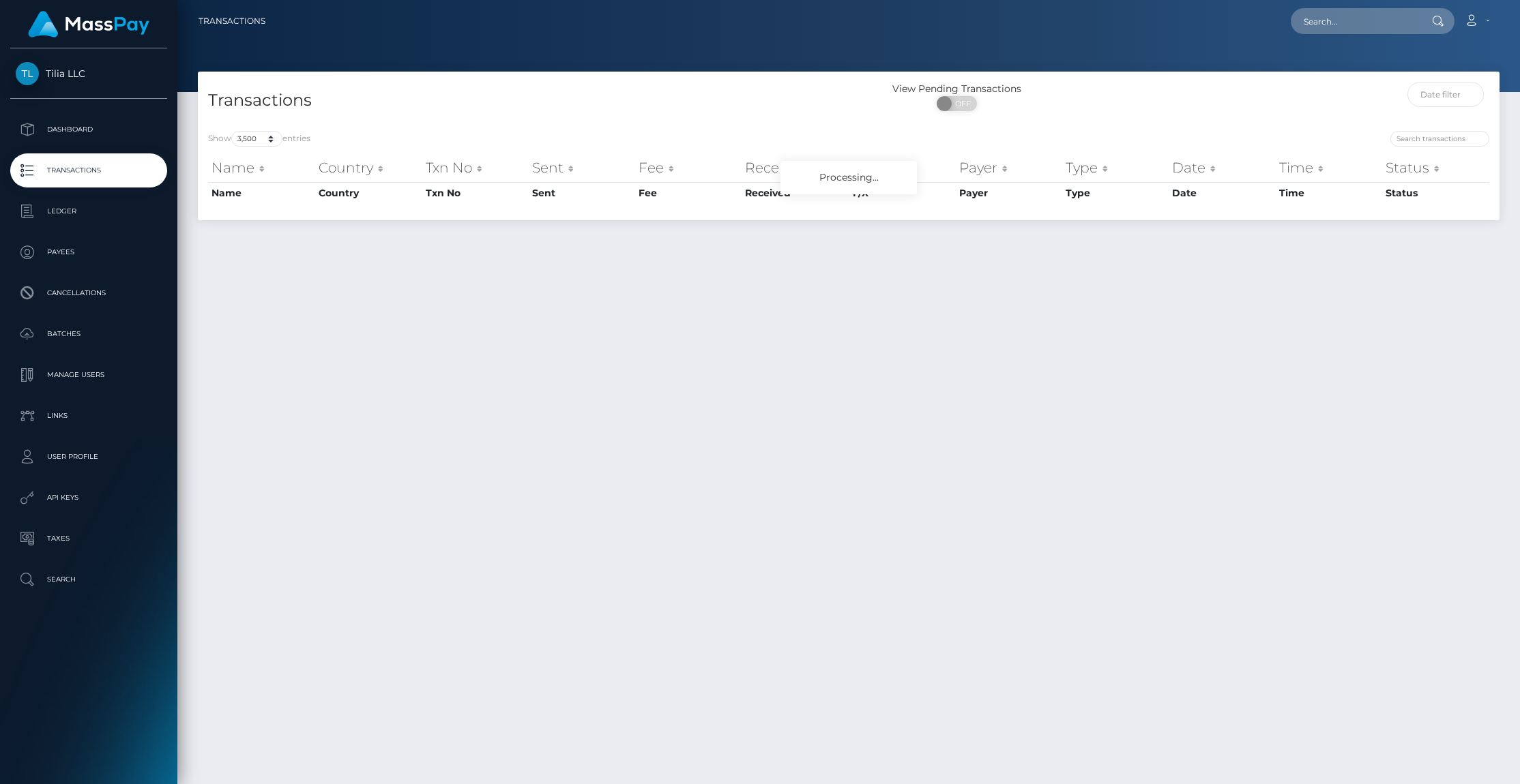
select select "3500"
click at [63, 210] on p "Ledger" at bounding box center [88, 211] width 146 height 21
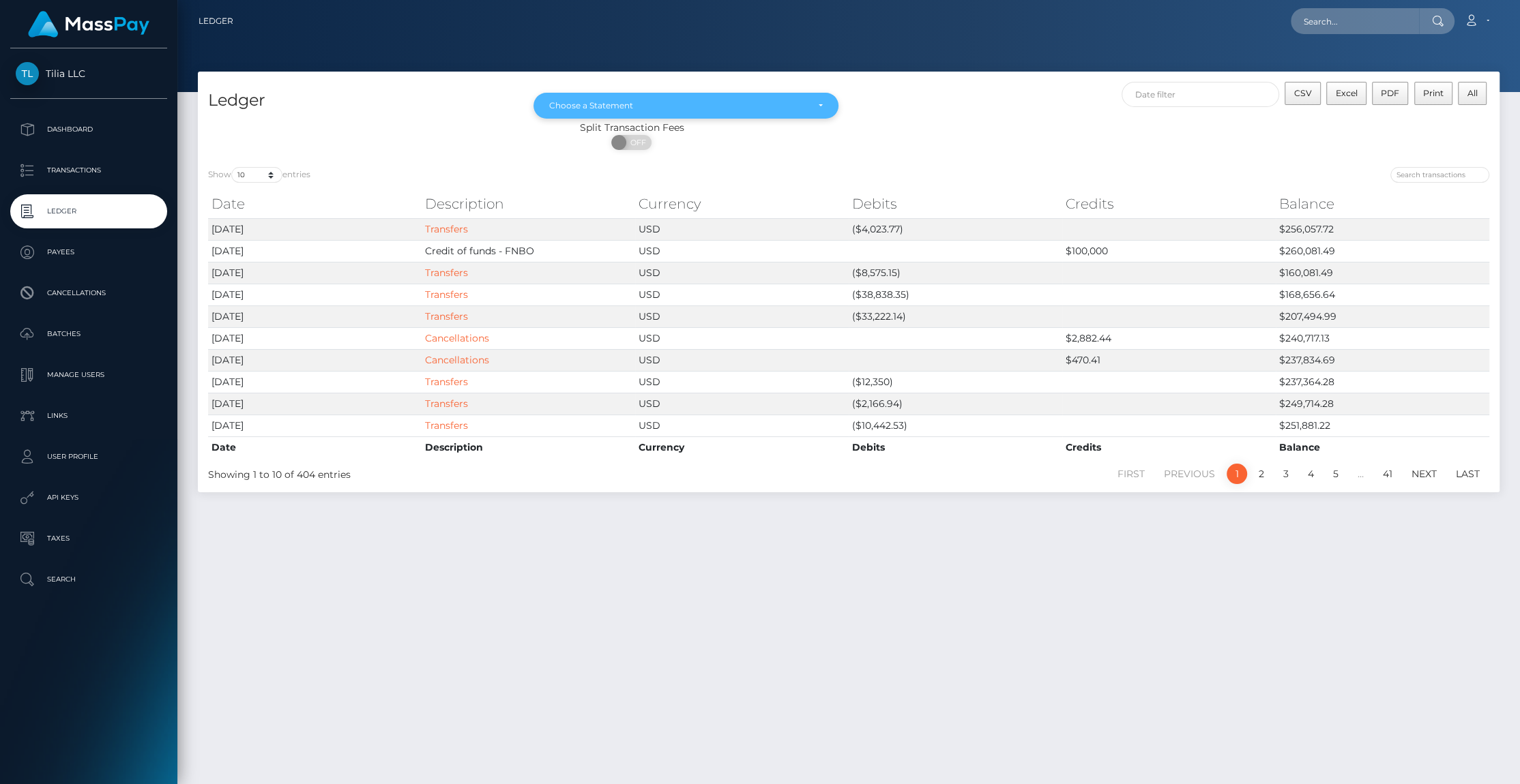
click at [577, 99] on div "Choose a Statement" at bounding box center [686, 105] width 305 height 26
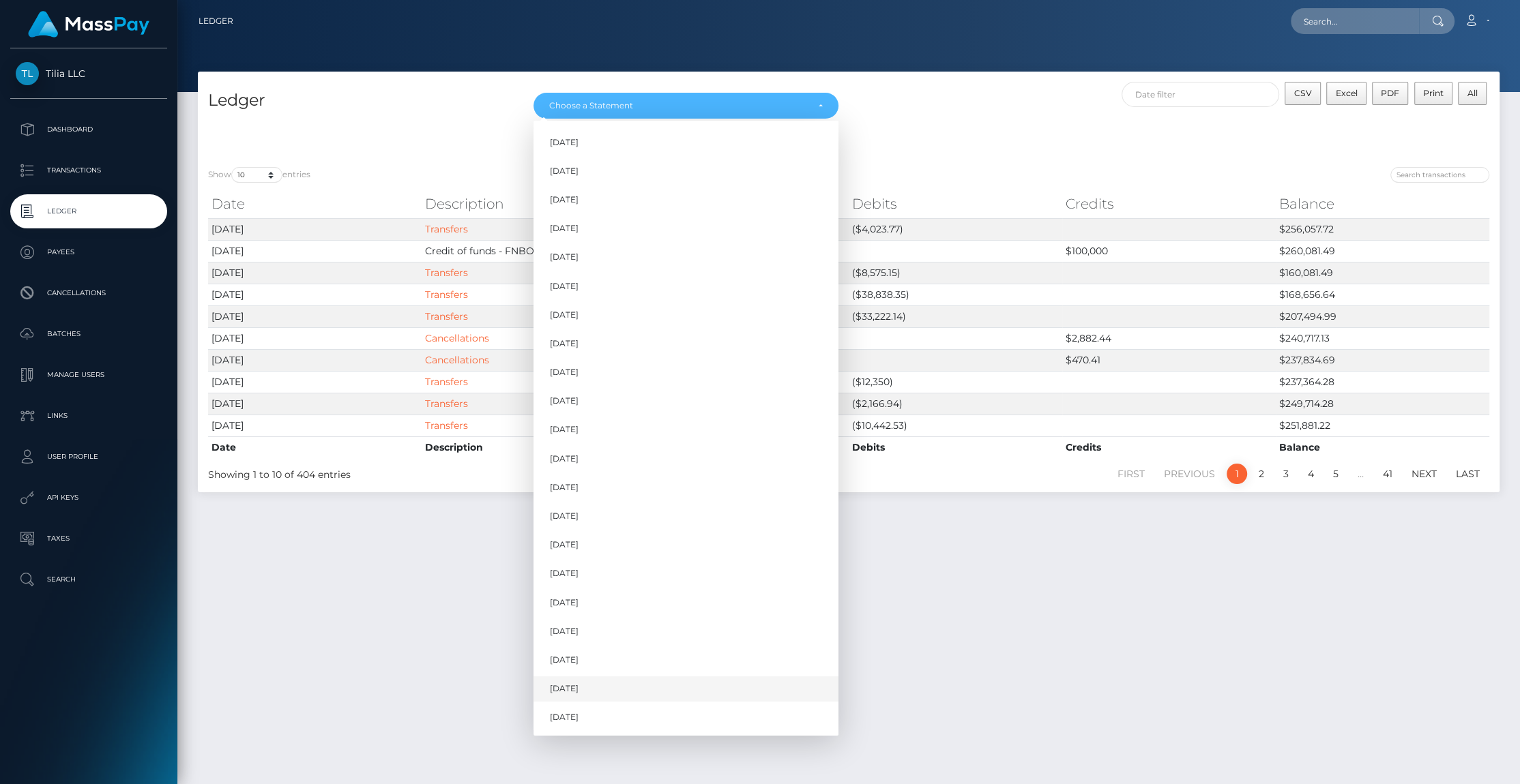
click at [556, 680] on link "[DATE]" at bounding box center [686, 689] width 305 height 25
select select "[DATE]"
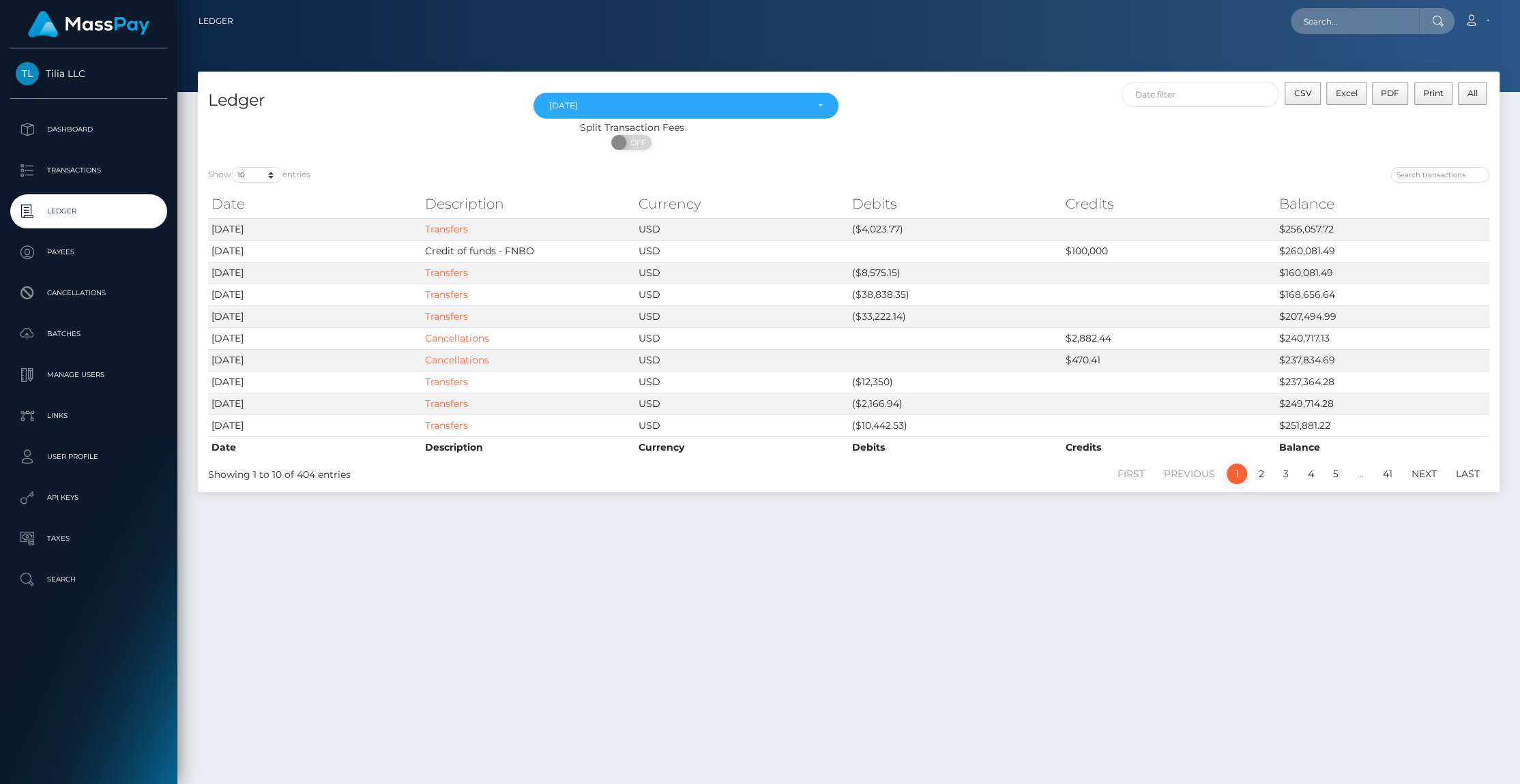
click at [619, 27] on div "Loading... Loading... Account Edit Profile Logout" at bounding box center [871, 21] width 1254 height 29
click at [1485, 18] on link "Account" at bounding box center [1476, 21] width 40 height 29
click at [1430, 89] on link "Logout" at bounding box center [1444, 88] width 109 height 25
